Goal: Task Accomplishment & Management: Complete application form

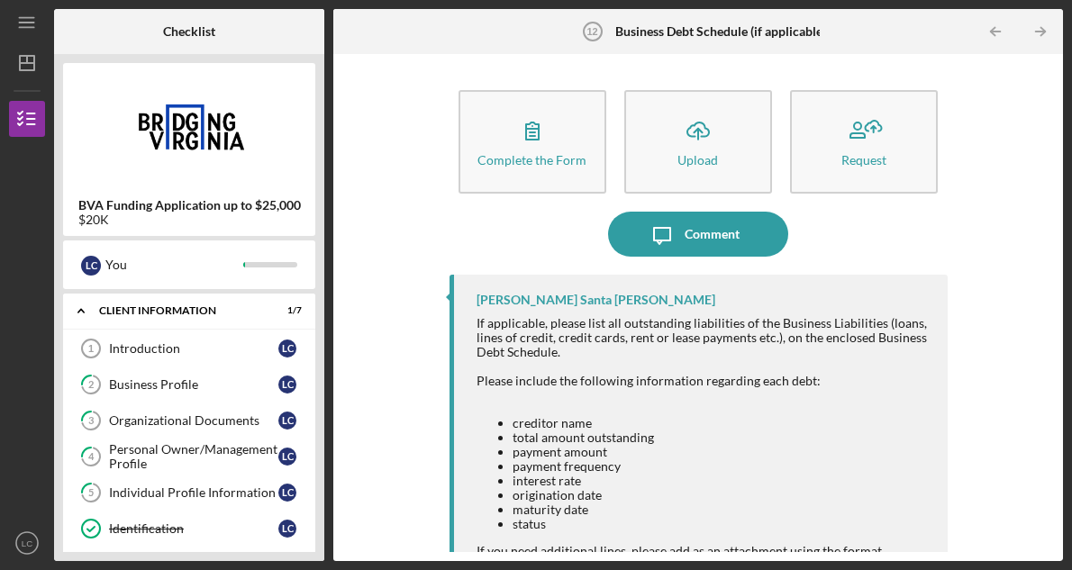
scroll to position [374, 0]
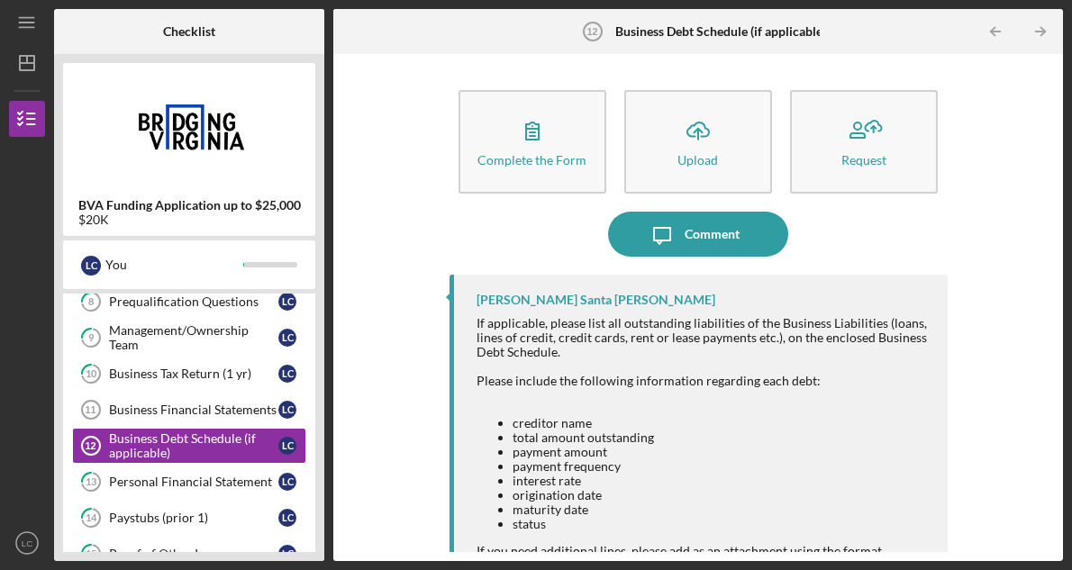
scroll to position [358, 0]
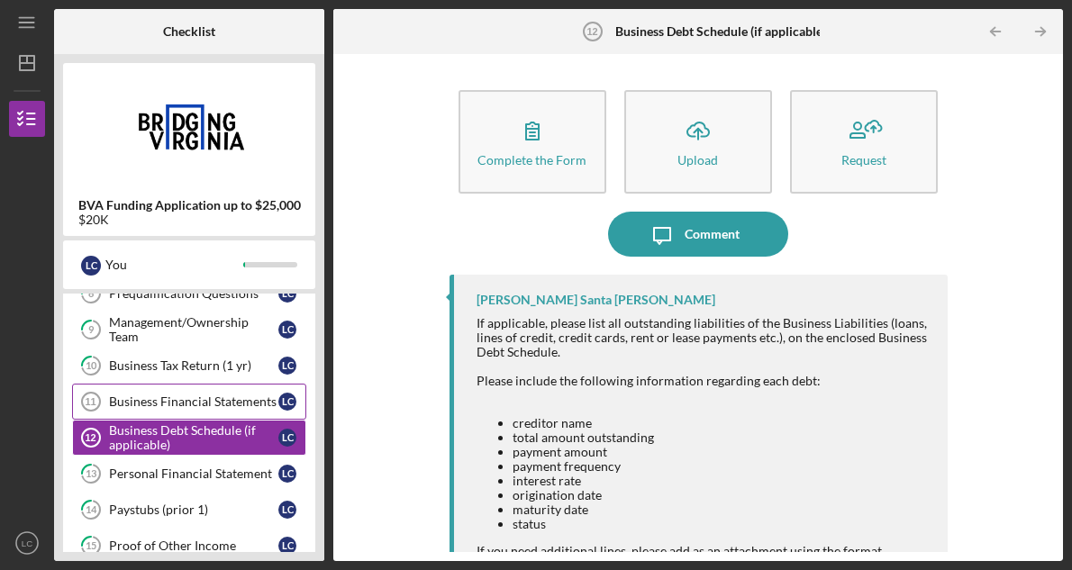
click at [232, 404] on div "Business Financial Statements" at bounding box center [193, 402] width 169 height 14
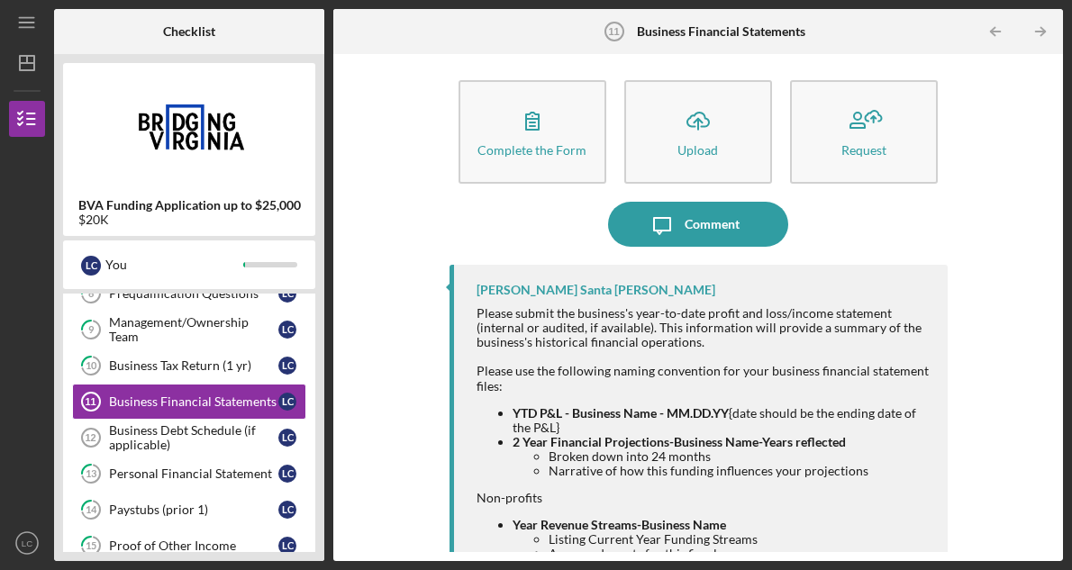
scroll to position [6, 0]
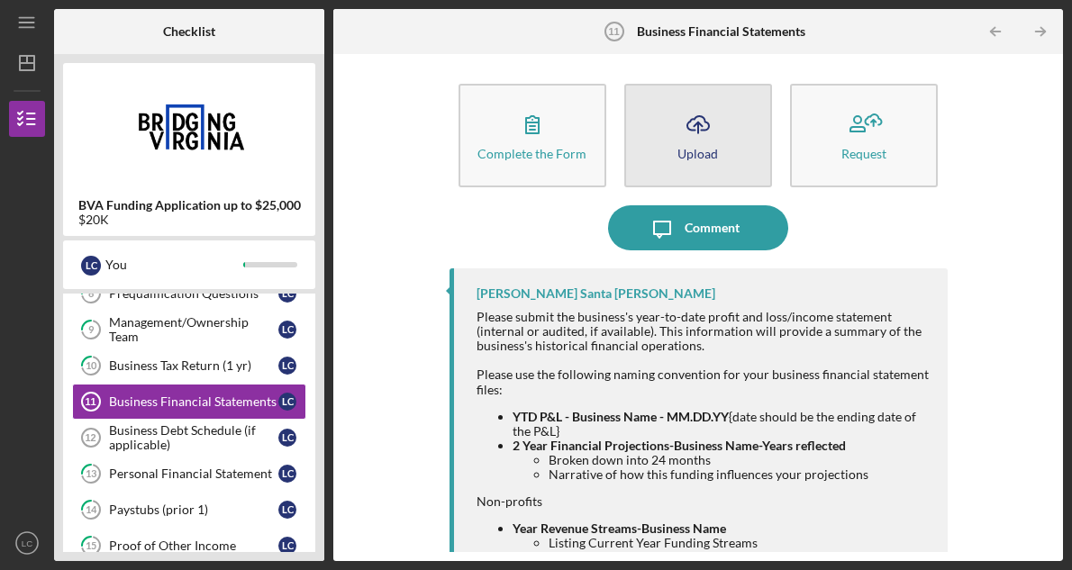
click at [685, 141] on icon "Icon/Upload" at bounding box center [698, 124] width 45 height 45
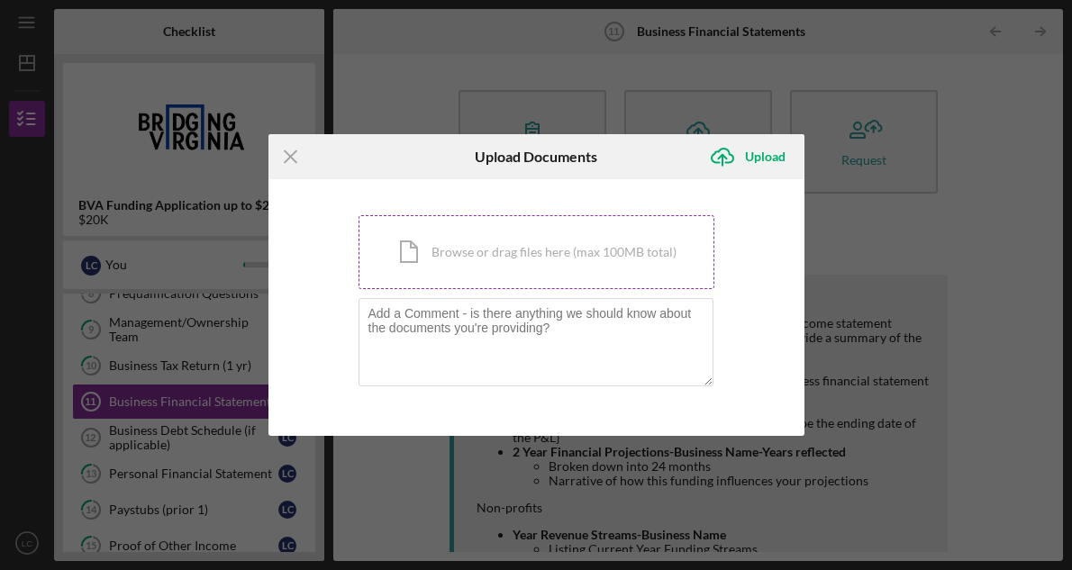
click at [527, 251] on div "Icon/Document Browse or drag files here (max 100MB total) Tap to choose files o…" at bounding box center [537, 252] width 356 height 74
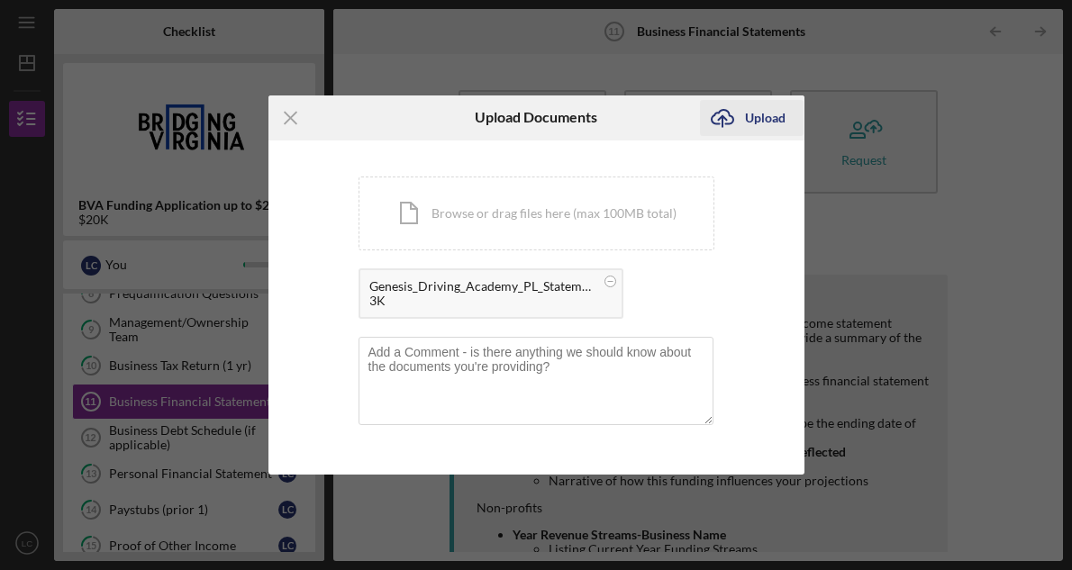
click at [751, 118] on div "Upload" at bounding box center [765, 118] width 41 height 36
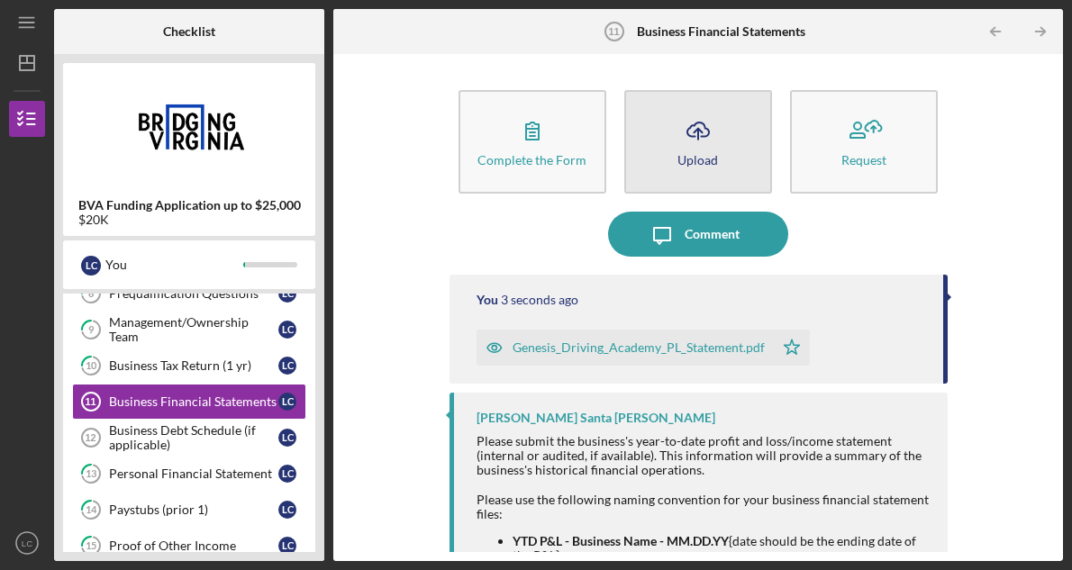
click at [691, 159] on div "Upload" at bounding box center [698, 160] width 41 height 14
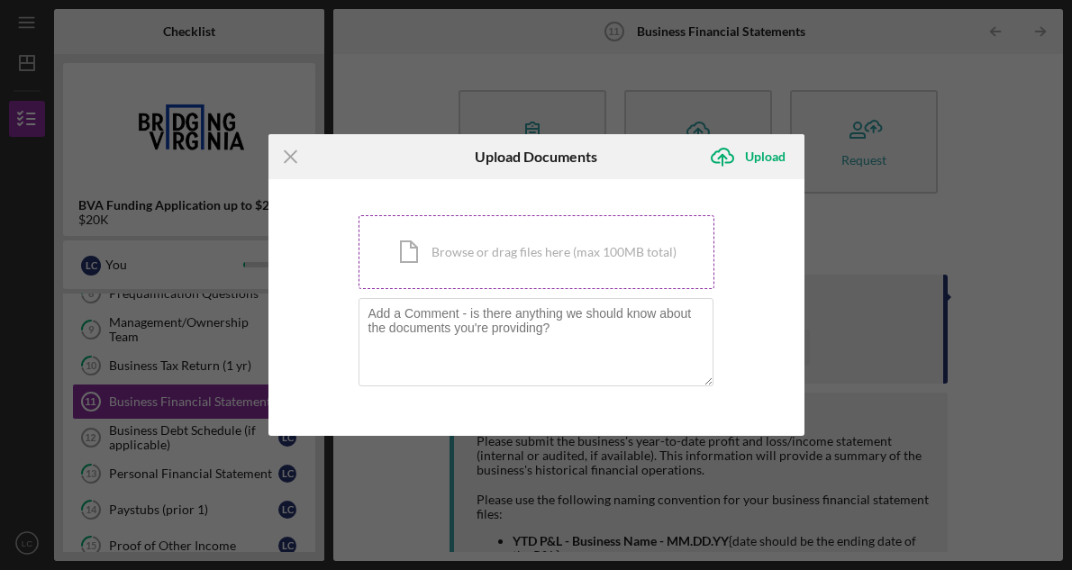
click at [557, 264] on div "Icon/Document Browse or drag files here (max 100MB total) Tap to choose files o…" at bounding box center [537, 252] width 356 height 74
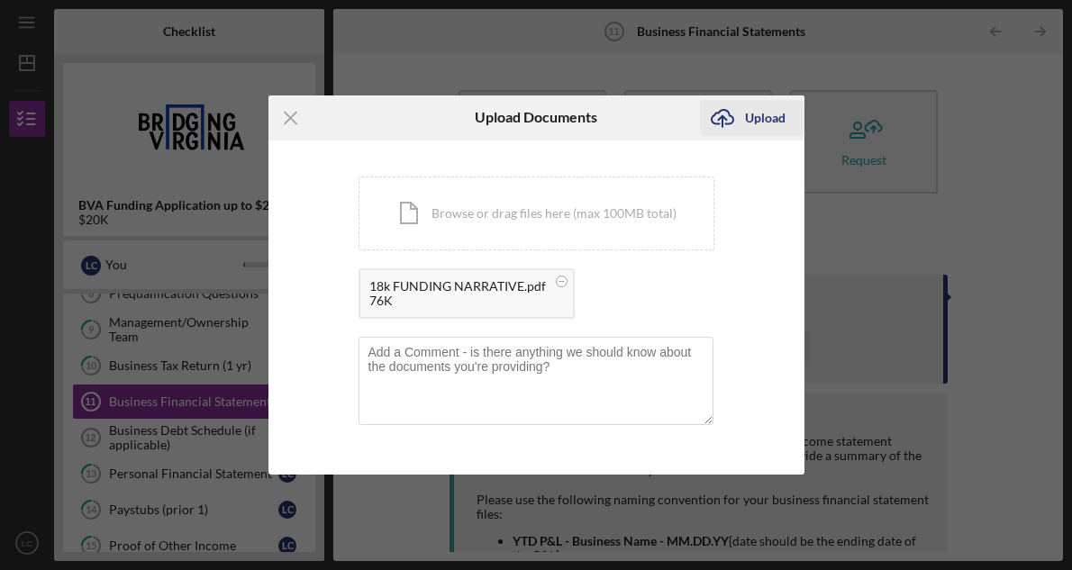
click at [774, 116] on div "Upload" at bounding box center [765, 118] width 41 height 36
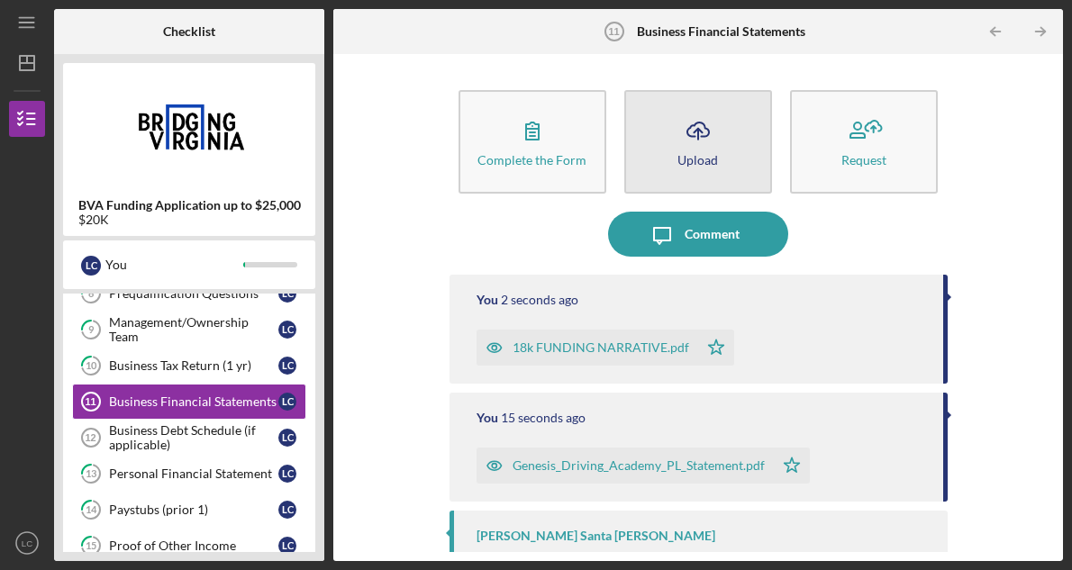
click at [687, 141] on icon "Icon/Upload" at bounding box center [698, 130] width 45 height 45
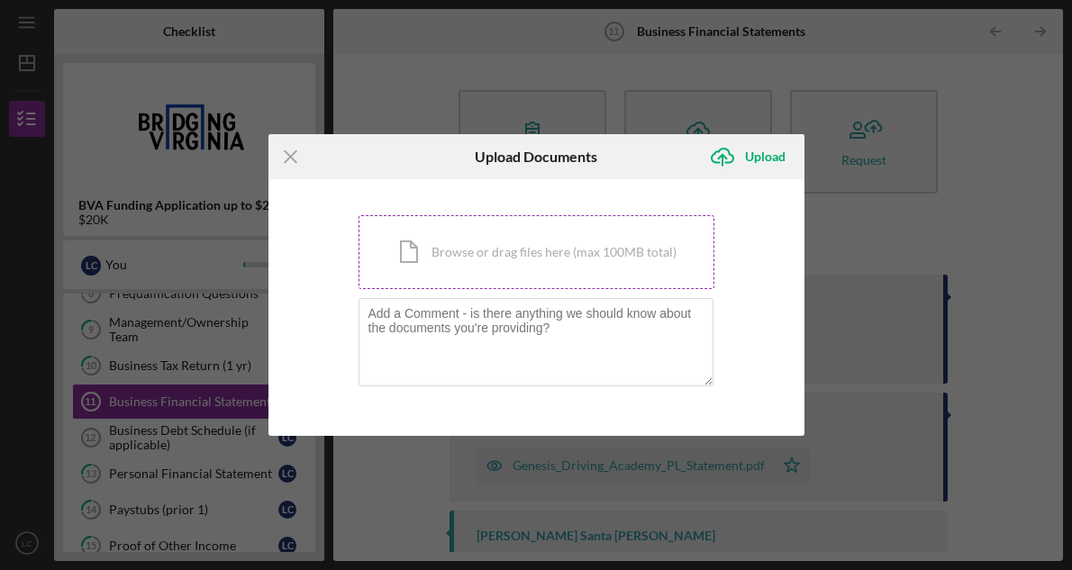
click at [535, 253] on div "Icon/Document Browse or drag files here (max 100MB total) Tap to choose files o…" at bounding box center [537, 252] width 356 height 74
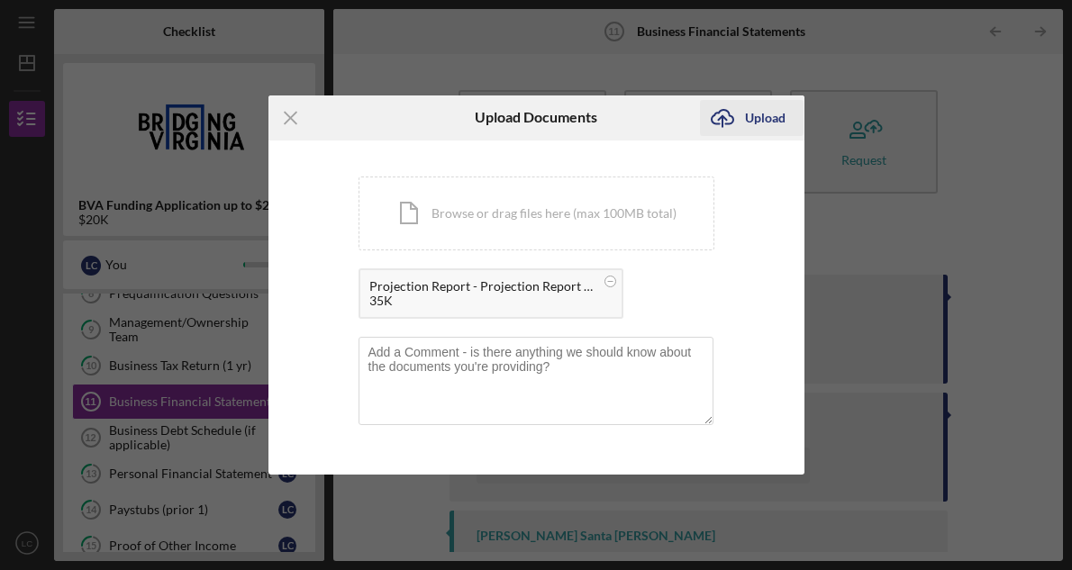
click at [760, 119] on div "Upload" at bounding box center [765, 118] width 41 height 36
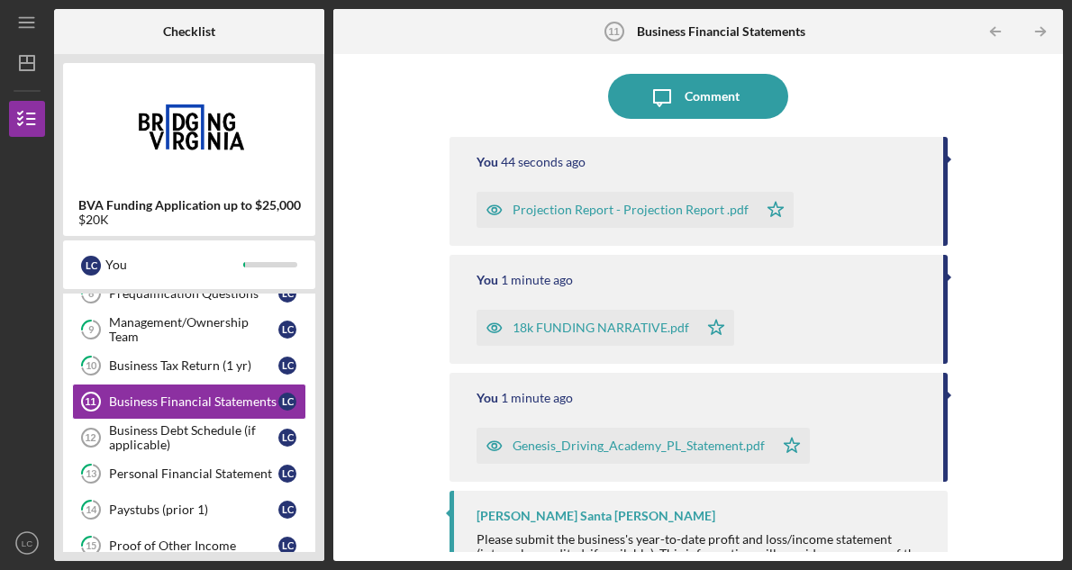
scroll to position [107, 0]
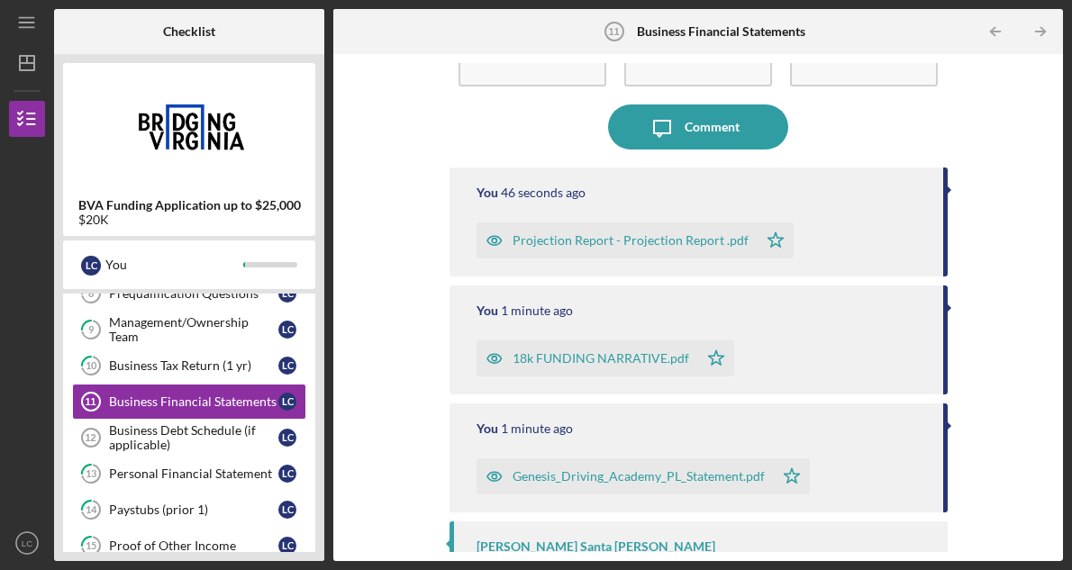
click at [856, 191] on div "You 46 seconds ago" at bounding box center [701, 193] width 449 height 14
click at [694, 242] on div "Projection Report - Projection Report .pdf" at bounding box center [631, 240] width 236 height 14
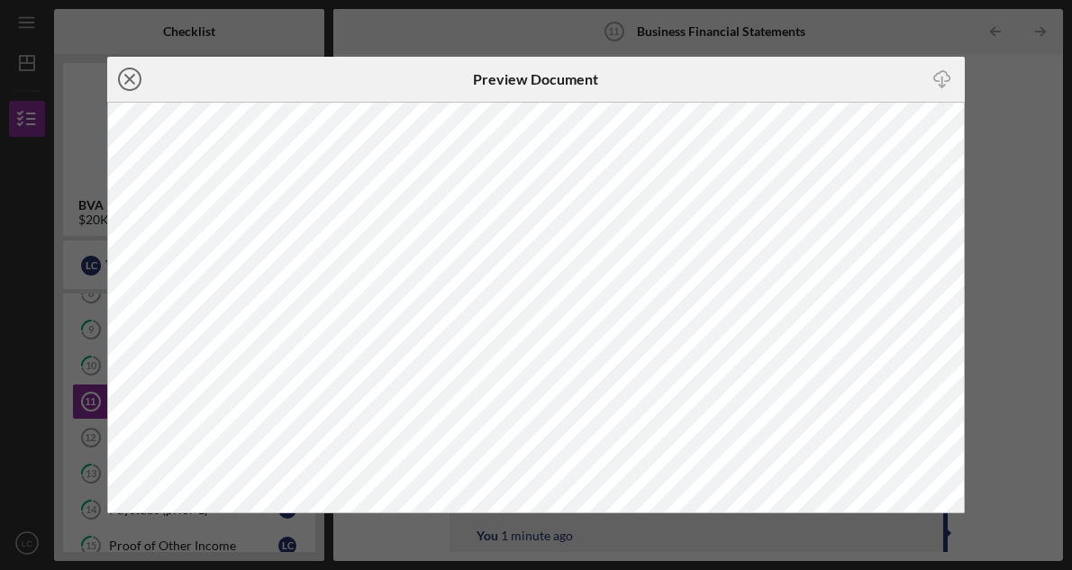
click at [136, 94] on icon "Icon/Close" at bounding box center [129, 79] width 45 height 45
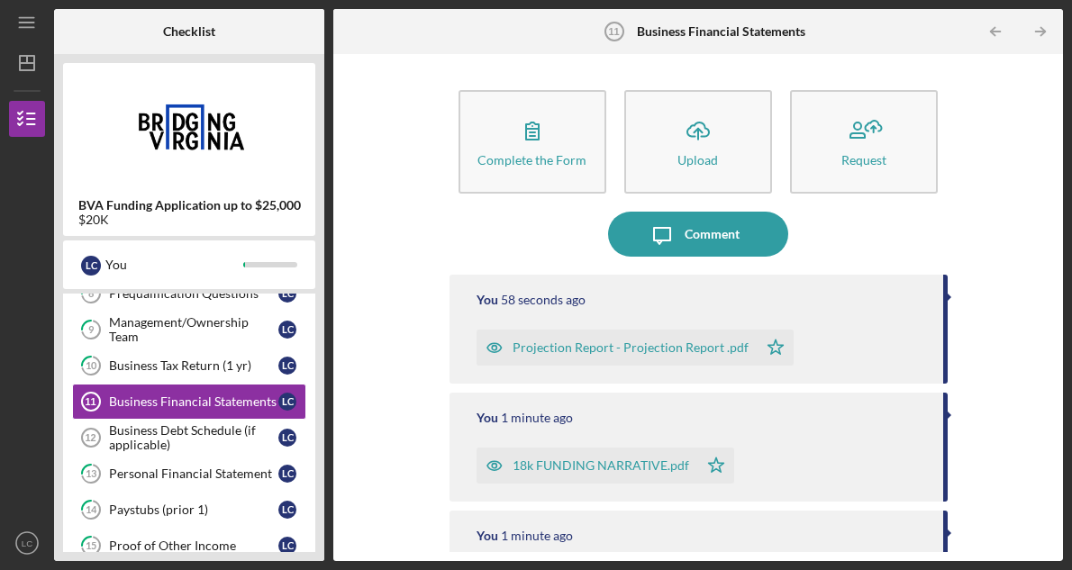
click at [590, 309] on div "You 58 seconds ago Projection Report - Projection Report .pdf Icon/Star" at bounding box center [699, 329] width 498 height 109
click at [941, 302] on div "You 59 seconds ago Projection Report - Projection Report .pdf Icon/Star" at bounding box center [699, 329] width 498 height 109
click at [938, 301] on div "You 1 minute ago Projection Report - Projection Report .pdf Icon/Star" at bounding box center [699, 329] width 498 height 109
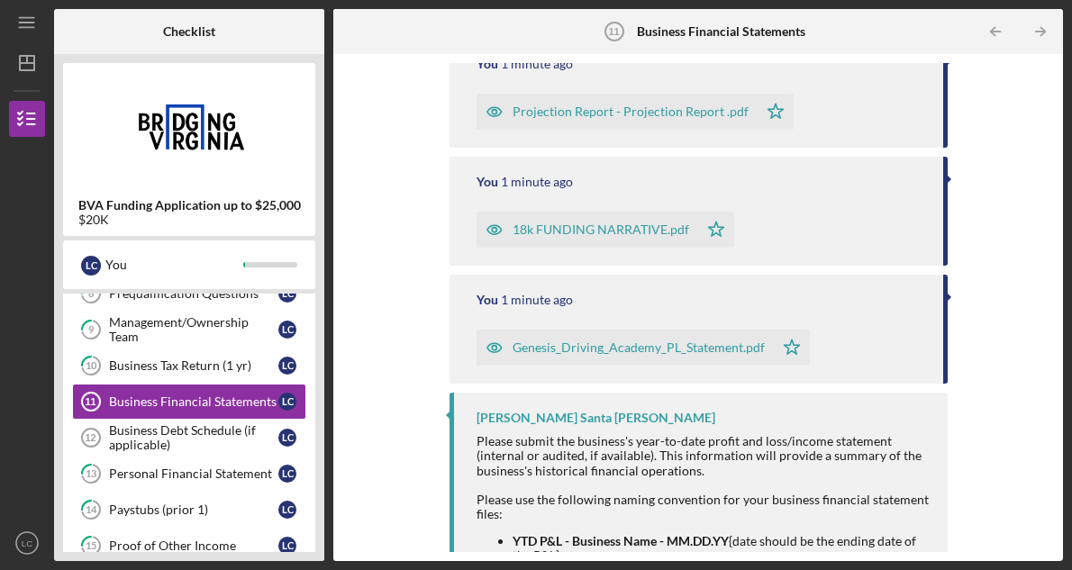
scroll to position [259, 0]
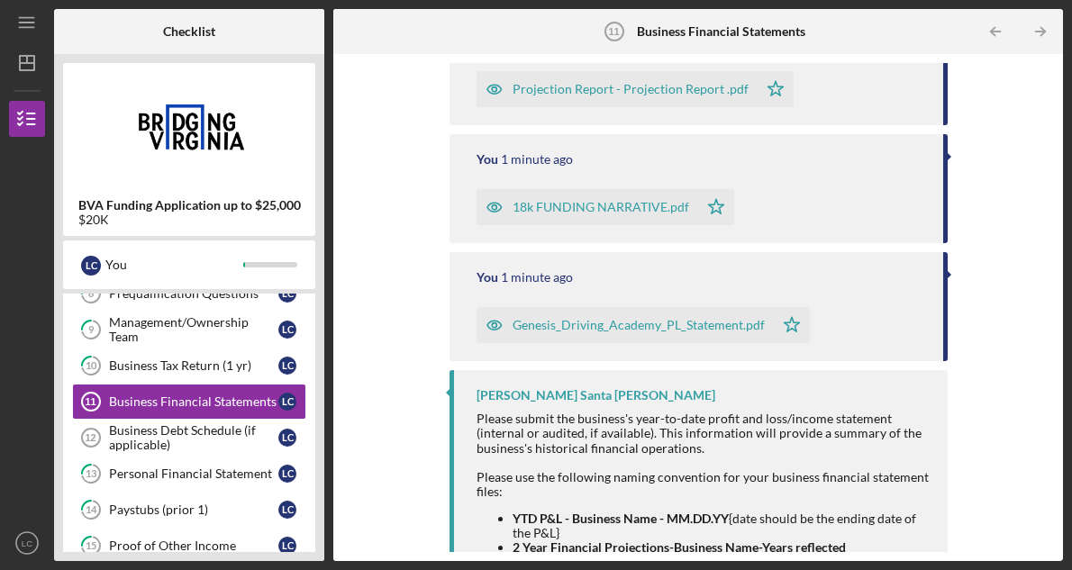
click at [945, 280] on div "Complete the Form Form Icon/Upload Upload Request Icon/Message Comment You 1 mi…" at bounding box center [698, 307] width 712 height 489
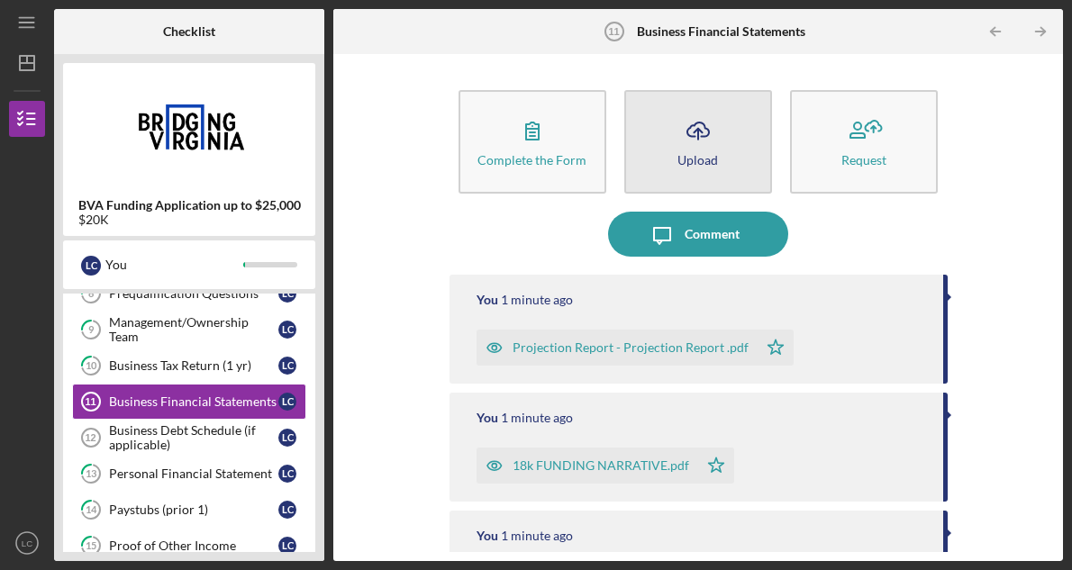
scroll to position [0, 0]
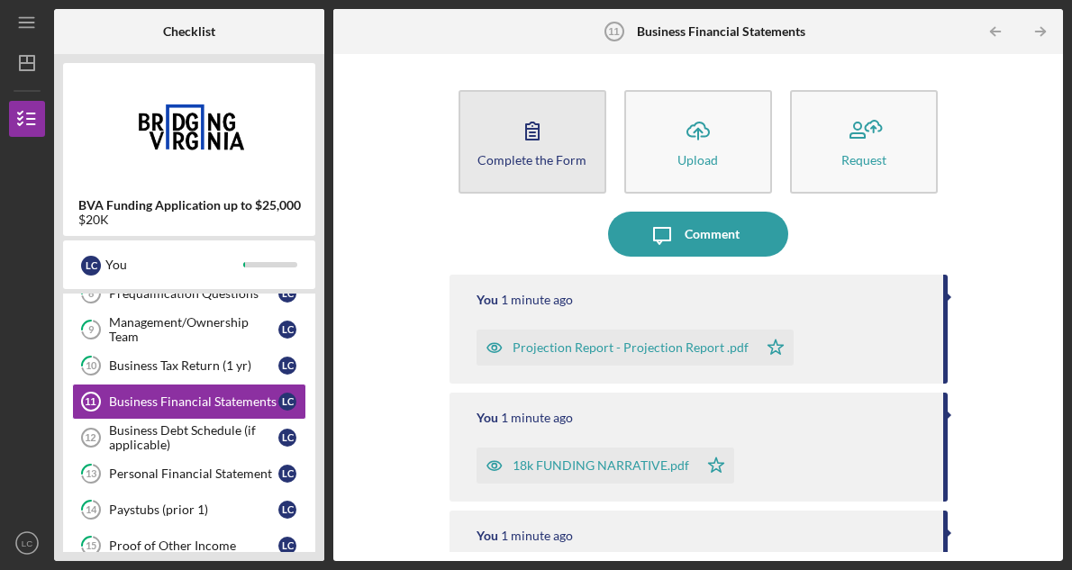
click at [552, 157] on div "Complete the Form" at bounding box center [532, 160] width 109 height 14
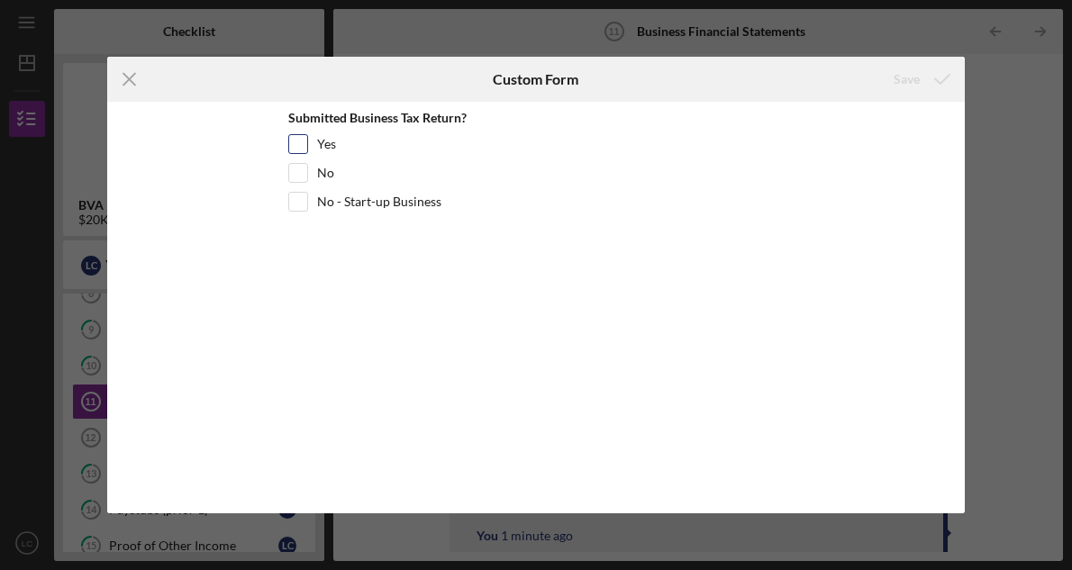
click at [303, 148] on input "Yes" at bounding box center [298, 144] width 18 height 18
checkbox input "true"
click at [911, 82] on div "Save" at bounding box center [907, 79] width 26 height 36
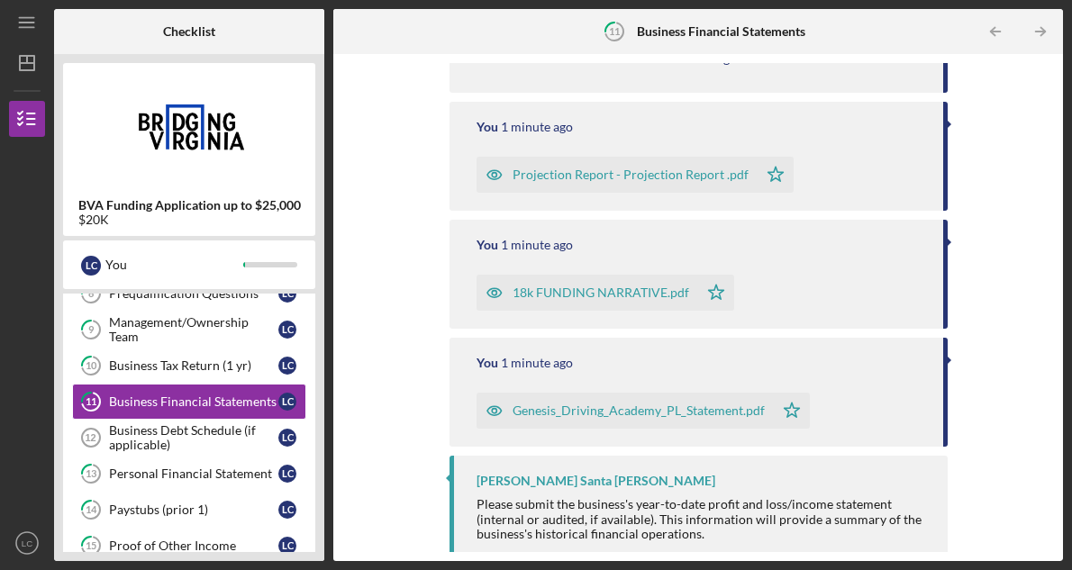
scroll to position [247, 0]
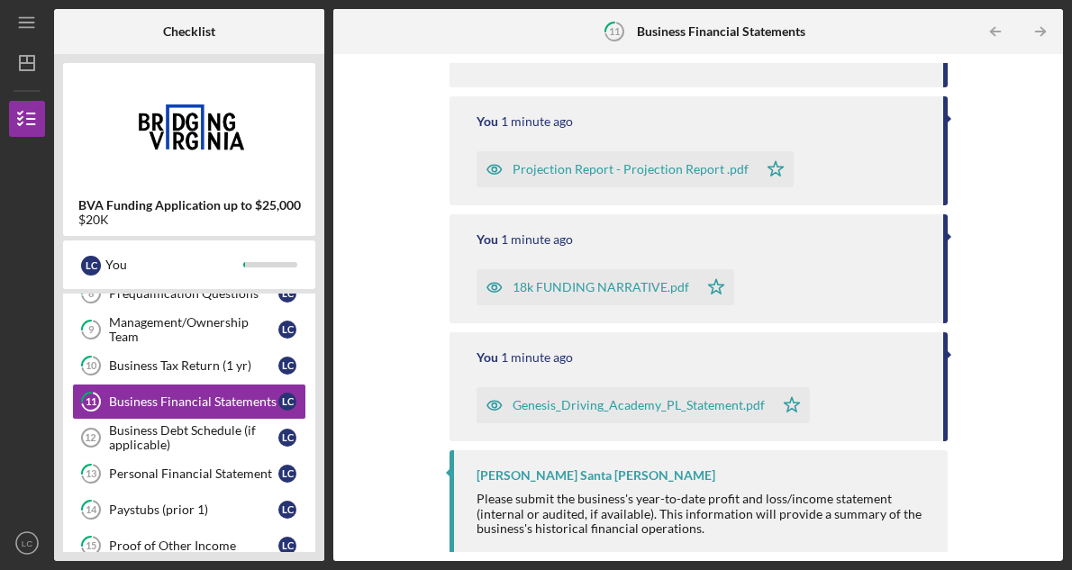
click at [671, 290] on div "18k FUNDING NARRATIVE.pdf" at bounding box center [601, 287] width 177 height 14
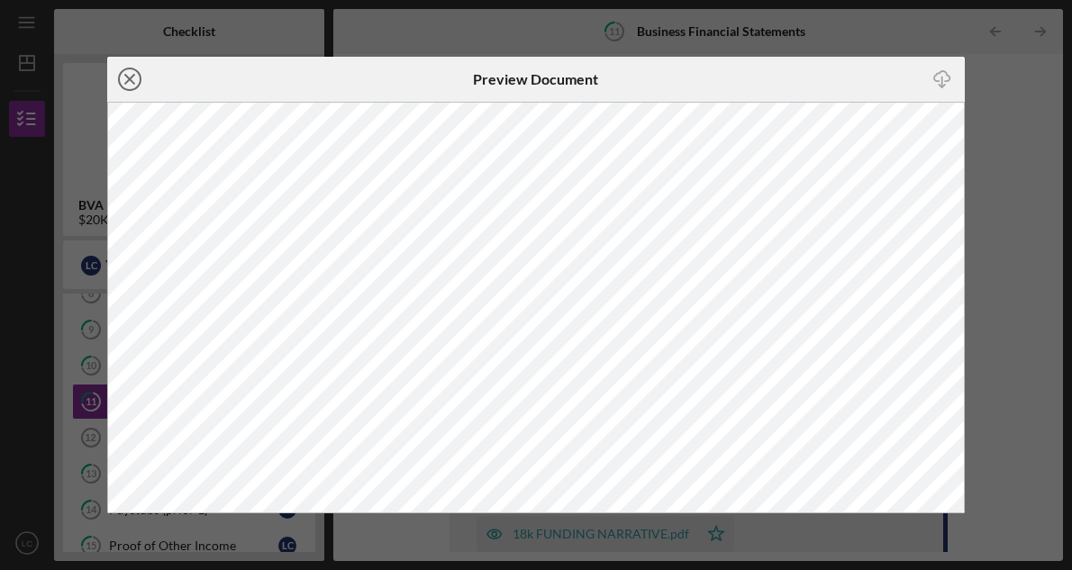
click at [132, 81] on line at bounding box center [129, 79] width 9 height 9
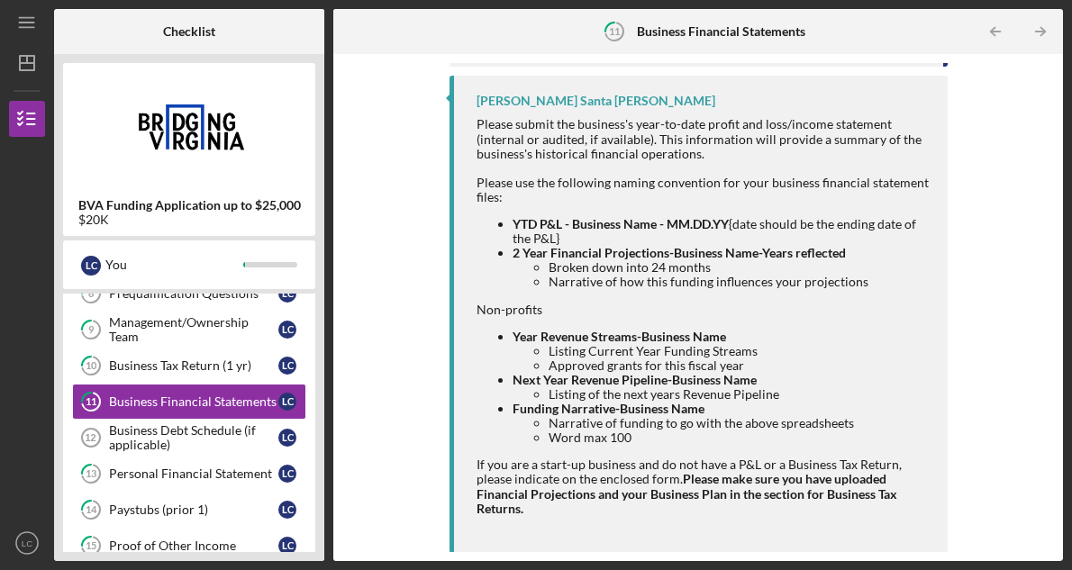
scroll to position [620, 0]
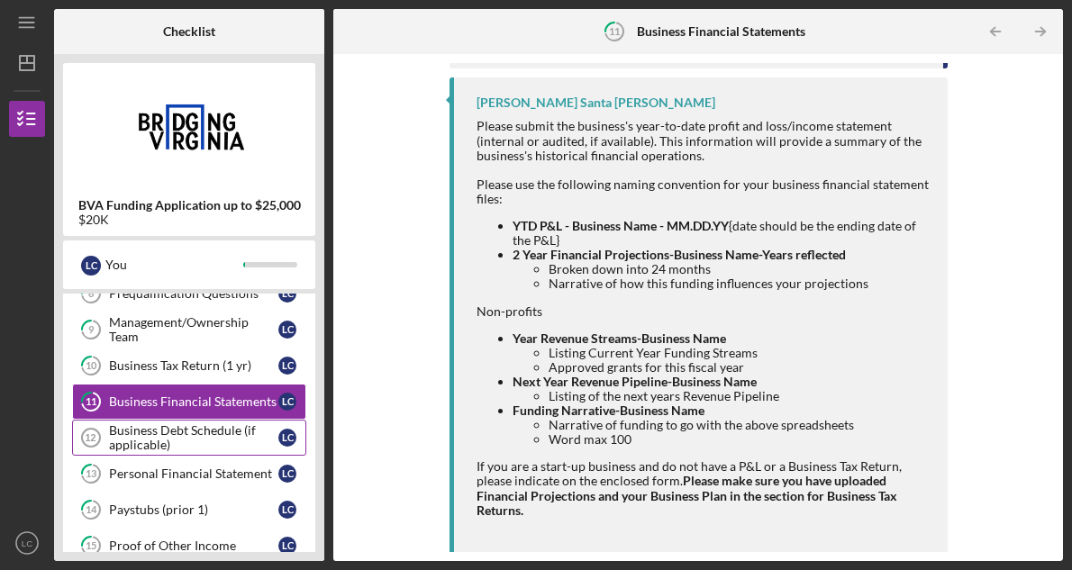
click at [184, 437] on div "Business Debt Schedule (if applicable)" at bounding box center [193, 437] width 169 height 29
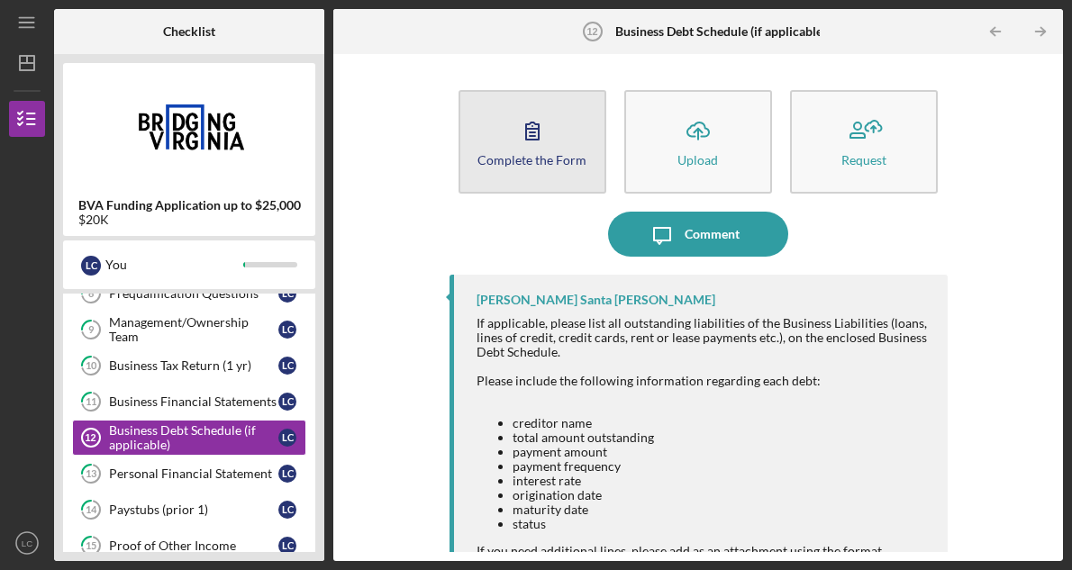
click at [548, 172] on button "Complete the Form Form" at bounding box center [533, 142] width 148 height 104
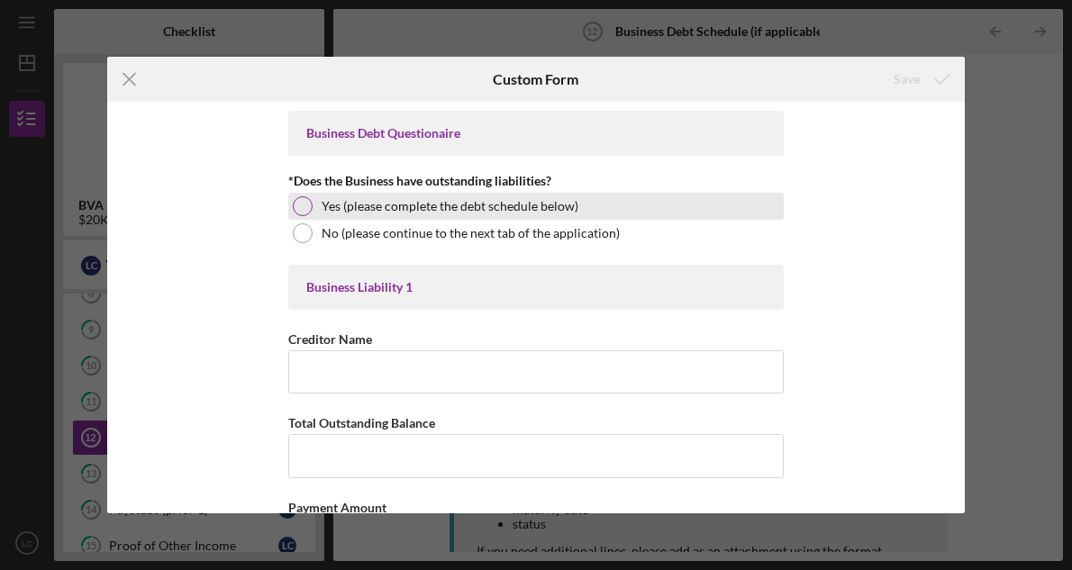
click at [476, 209] on label "Yes (please complete the debt schedule below)" at bounding box center [450, 206] width 257 height 14
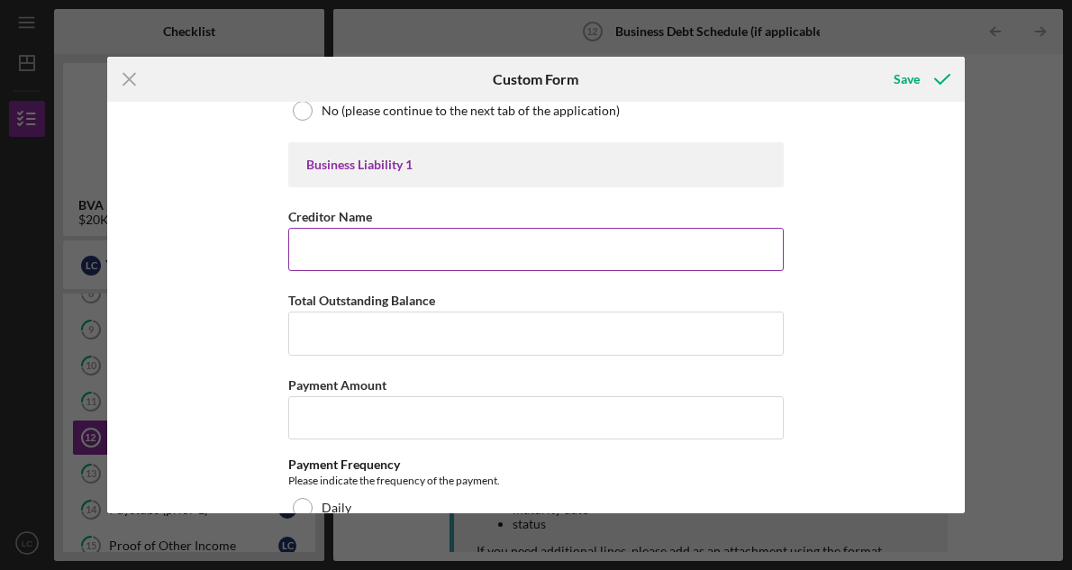
scroll to position [125, 0]
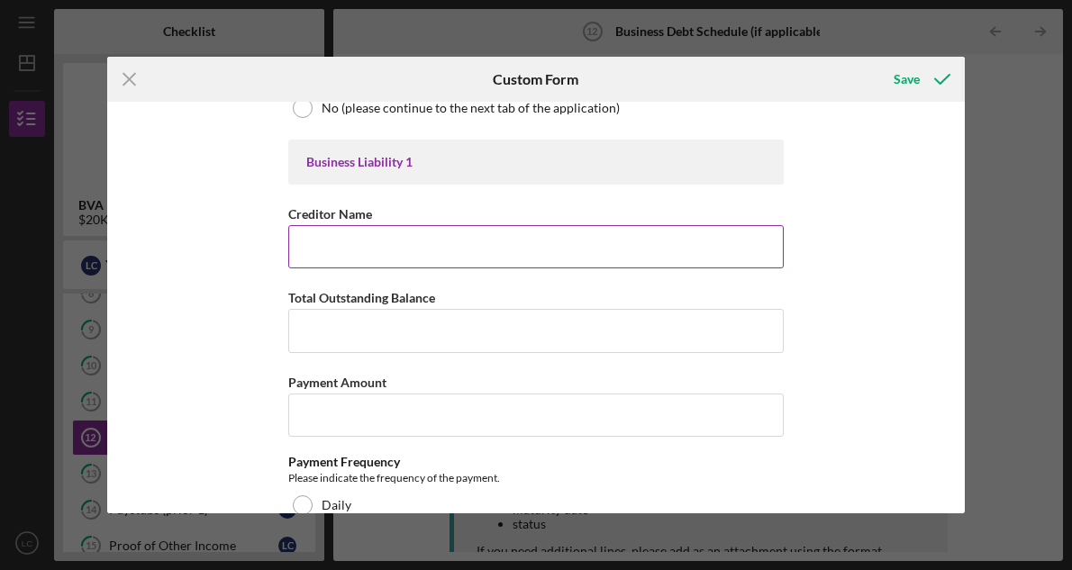
click at [428, 255] on input "Creditor Name" at bounding box center [536, 246] width 496 height 43
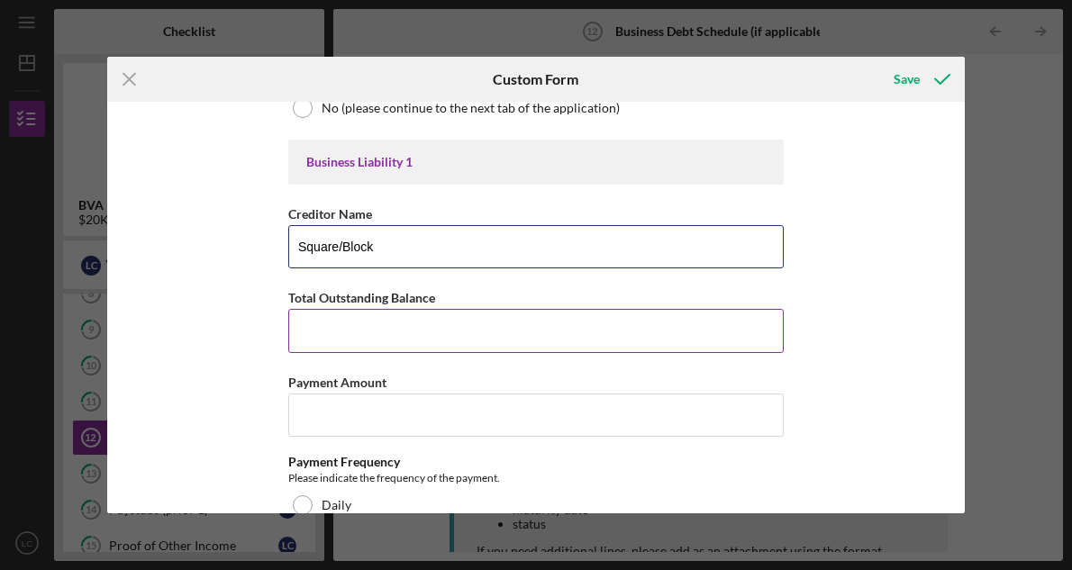
type input "Square/Block"
click at [394, 334] on input "Total Outstanding Balance" at bounding box center [536, 330] width 496 height 43
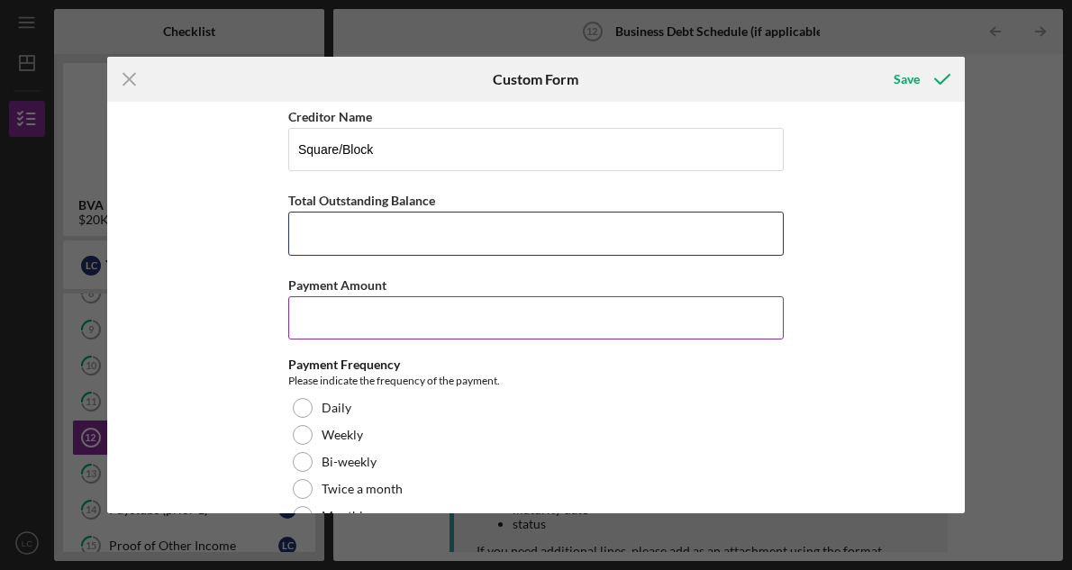
scroll to position [269, 0]
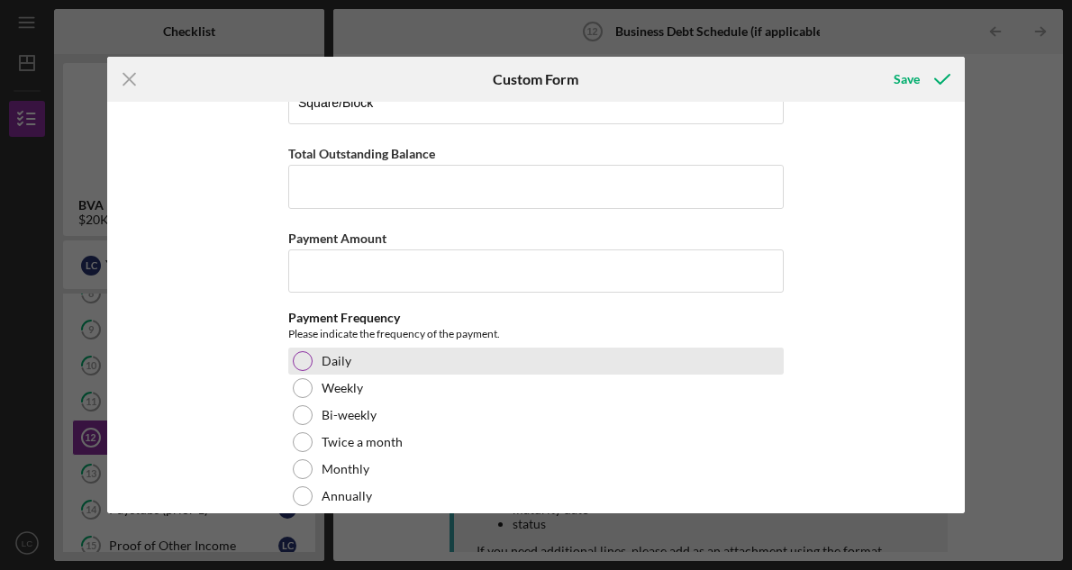
click at [305, 363] on div at bounding box center [303, 361] width 20 height 20
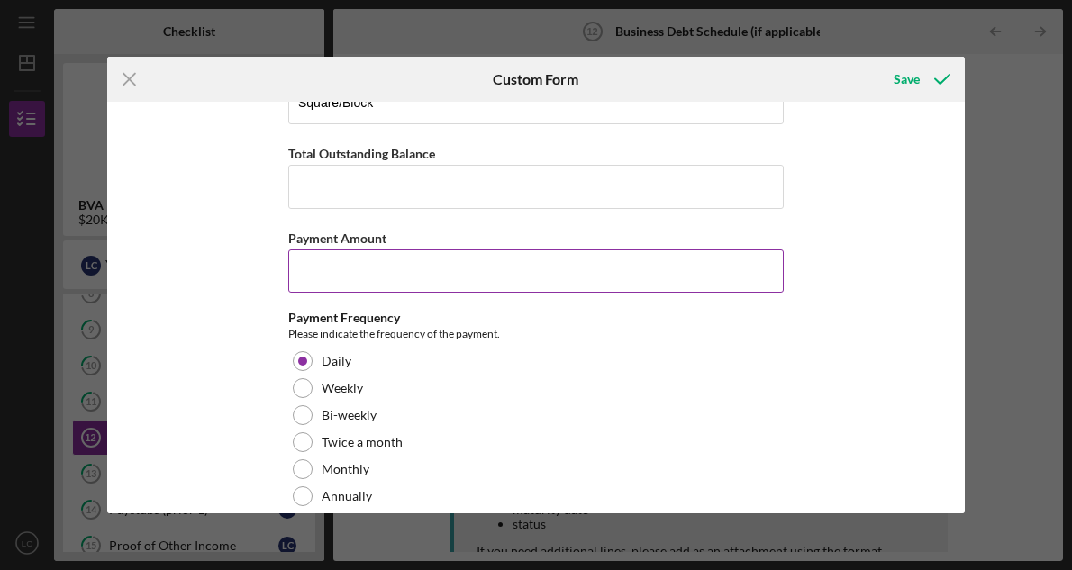
click at [353, 261] on input "Payment Amount" at bounding box center [536, 271] width 496 height 43
type input "$2"
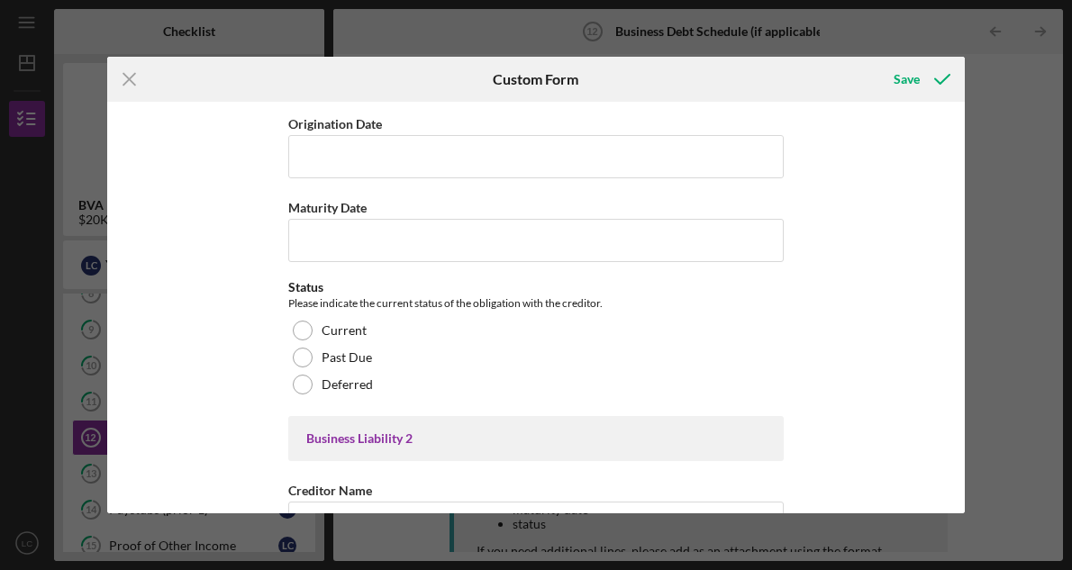
scroll to position [805, 0]
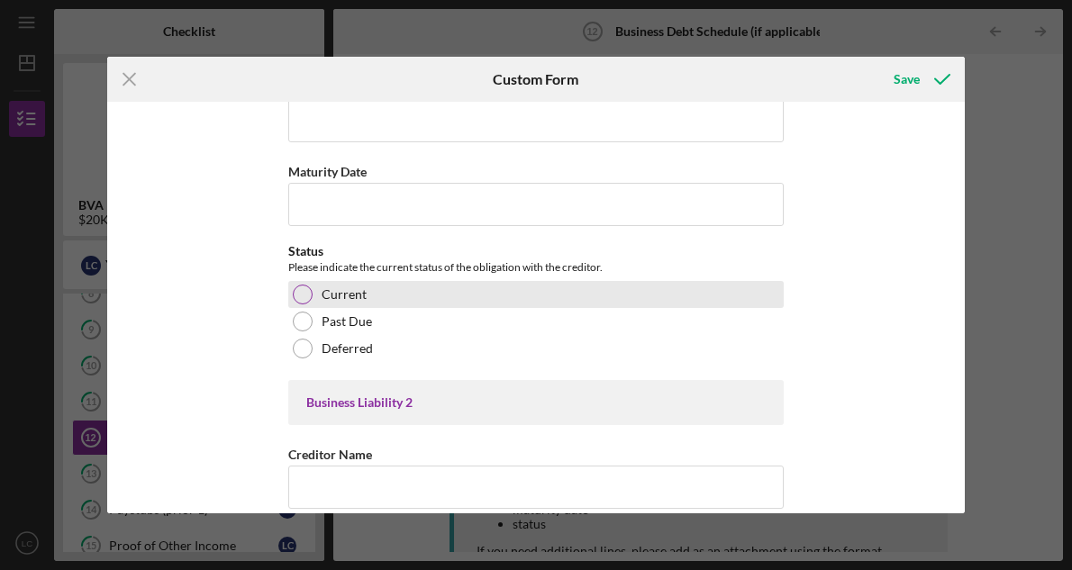
click at [307, 287] on div at bounding box center [303, 295] width 20 height 20
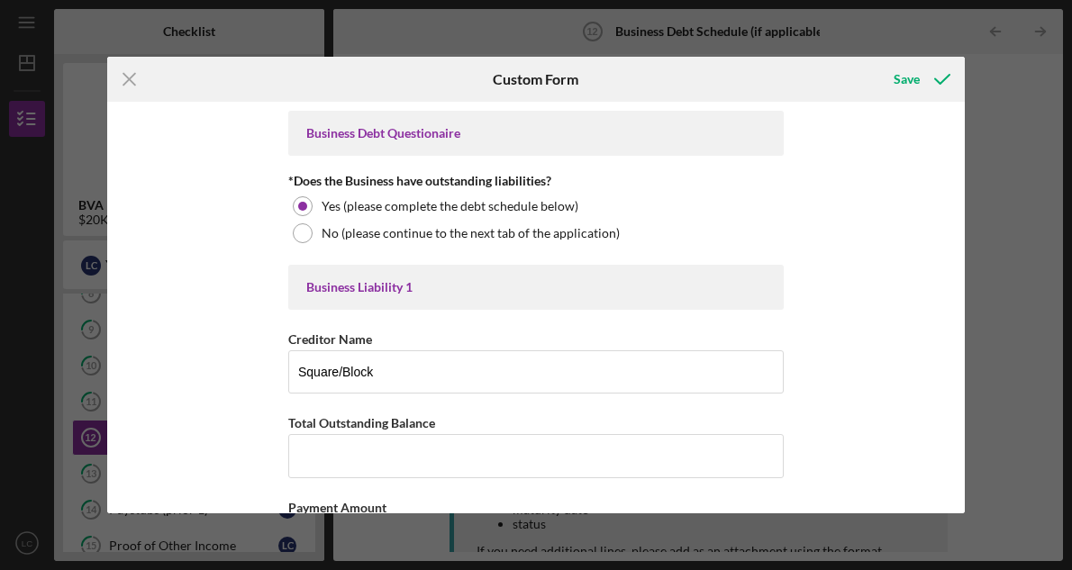
scroll to position [0, 0]
